Goal: Information Seeking & Learning: Learn about a topic

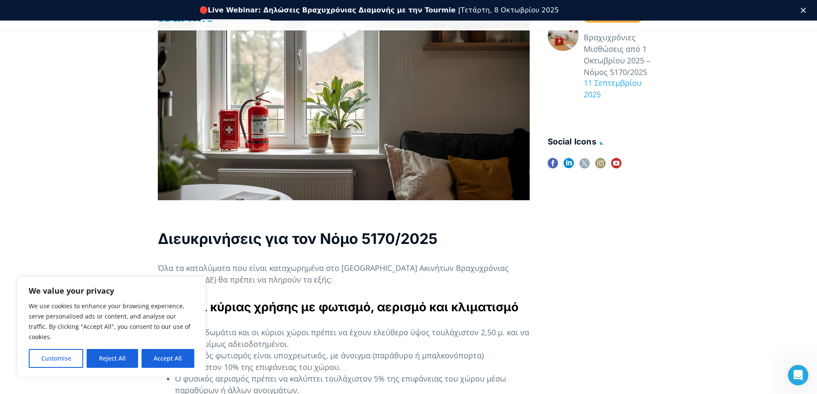
click at [163, 360] on button "Accept All" at bounding box center [168, 358] width 53 height 19
checkbox input "true"
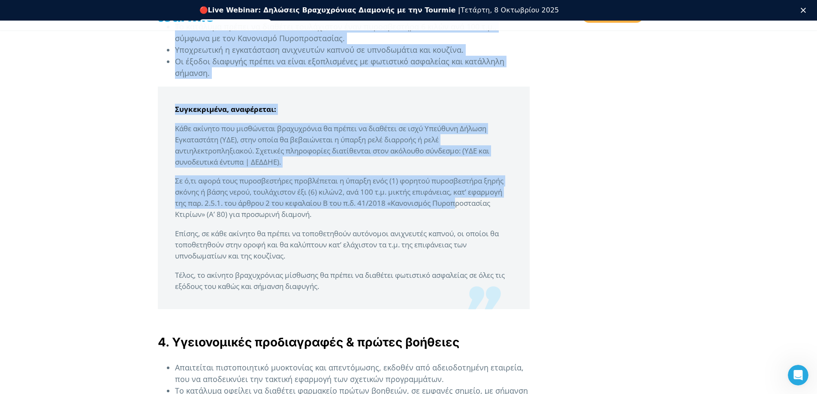
scroll to position [1525, 0]
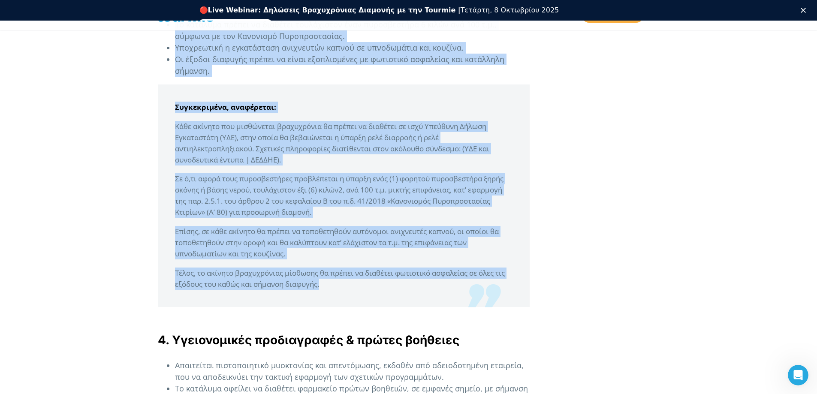
drag, startPoint x: 166, startPoint y: 56, endPoint x: 468, endPoint y: 284, distance: 378.1
click at [468, 284] on div "Στις [DATE], το Υπουργείο Τουρισμού εξέδωσε διευκρινιστική εγκύκλιο σχετικά με …" at bounding box center [344, 43] width 372 height 2592
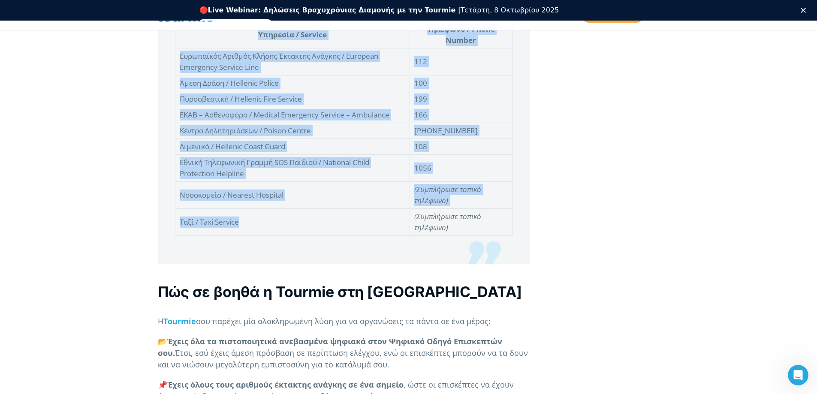
scroll to position [2318, 0]
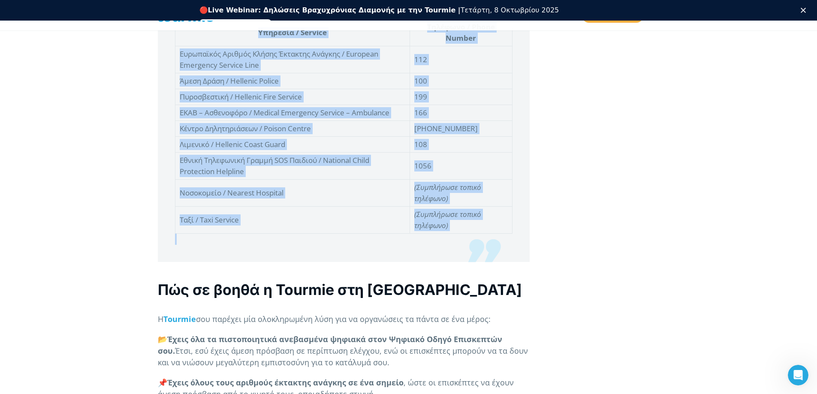
drag, startPoint x: 171, startPoint y: 179, endPoint x: 378, endPoint y: 243, distance: 216.2
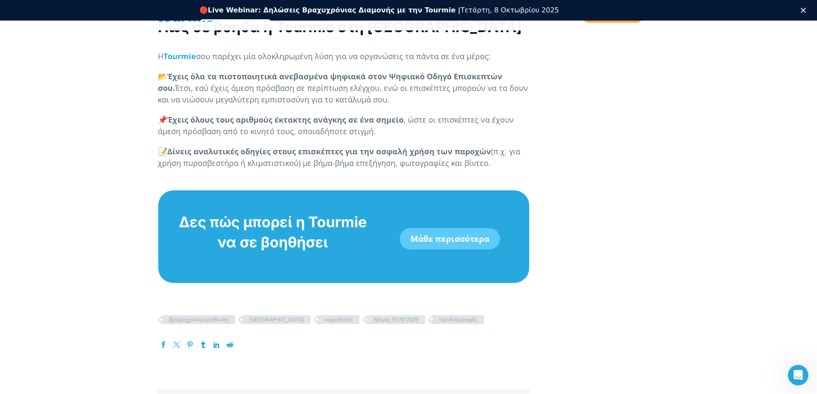
scroll to position [2586, 0]
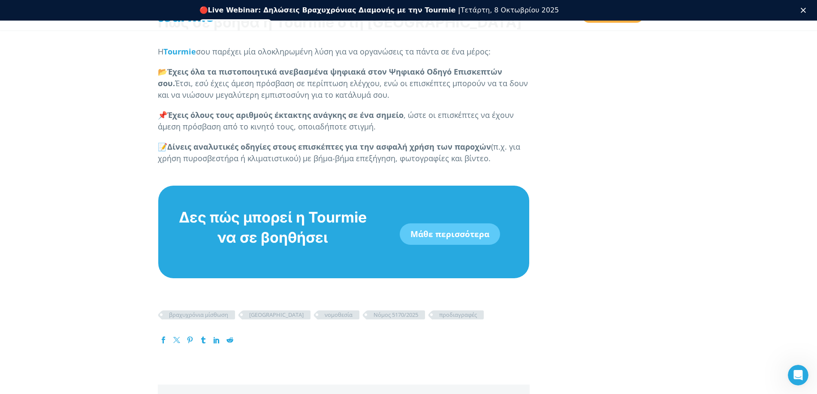
click at [460, 236] on link "Μάθε περισσότερα" at bounding box center [450, 234] width 100 height 21
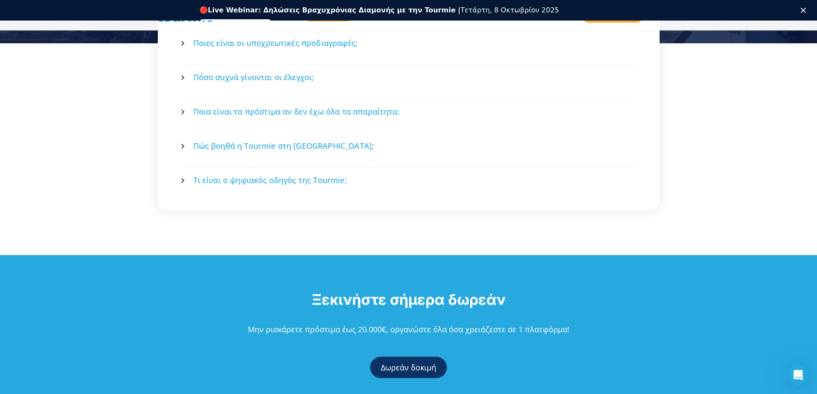
scroll to position [1307, 0]
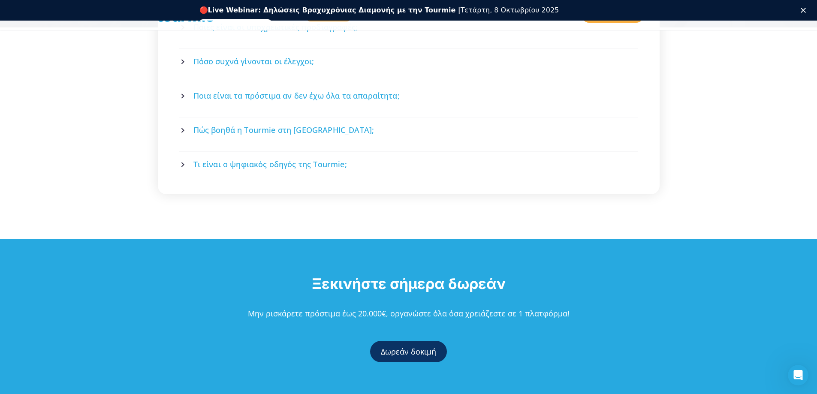
click at [254, 159] on span "Τι είναι ο ψηφιακός οδηγός της Tourmie;" at bounding box center [271, 164] width 154 height 11
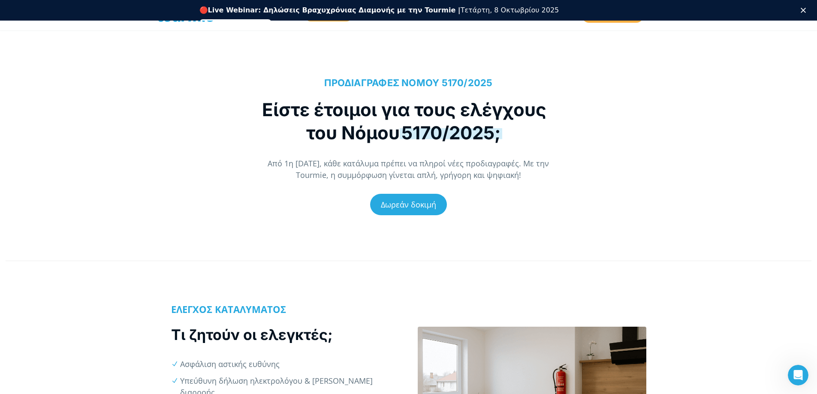
scroll to position [18, 0]
